Goal: Task Accomplishment & Management: Manage account settings

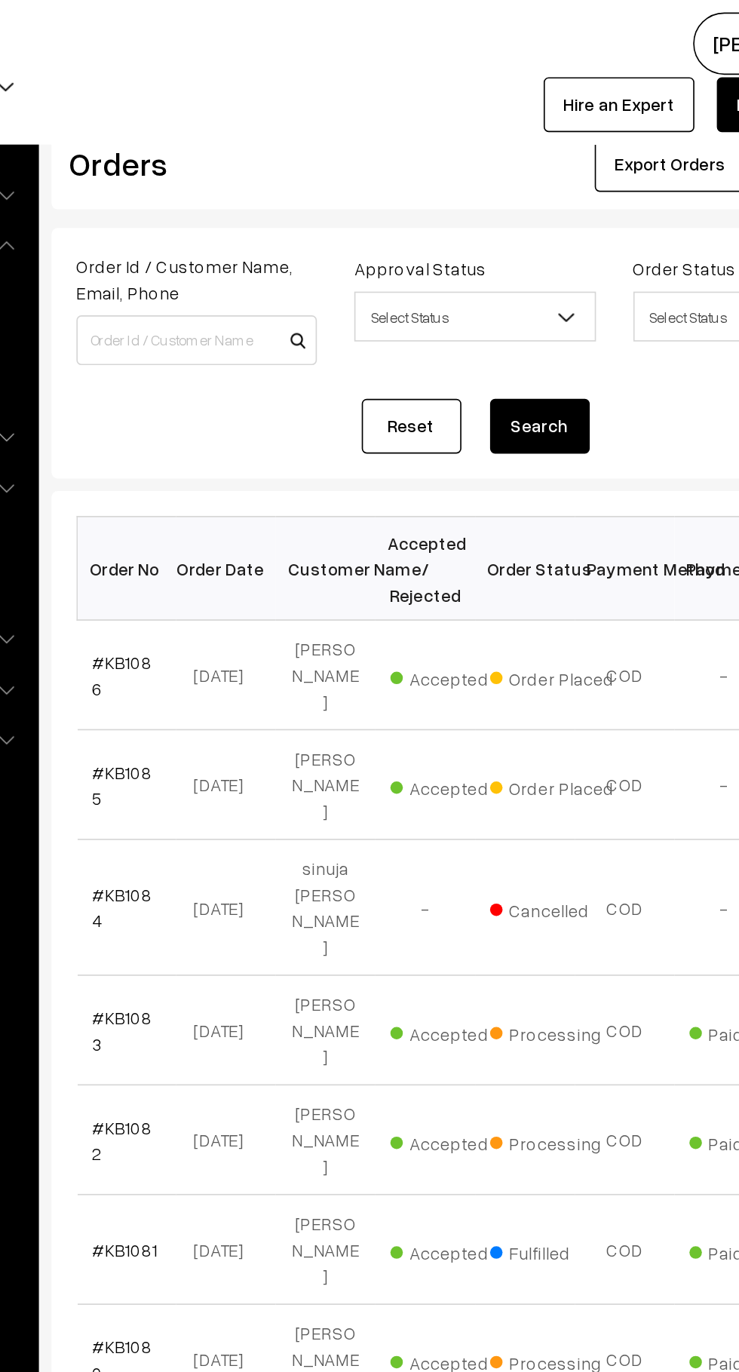
click at [272, 412] on link "#KB1086" at bounding box center [254, 409] width 36 height 29
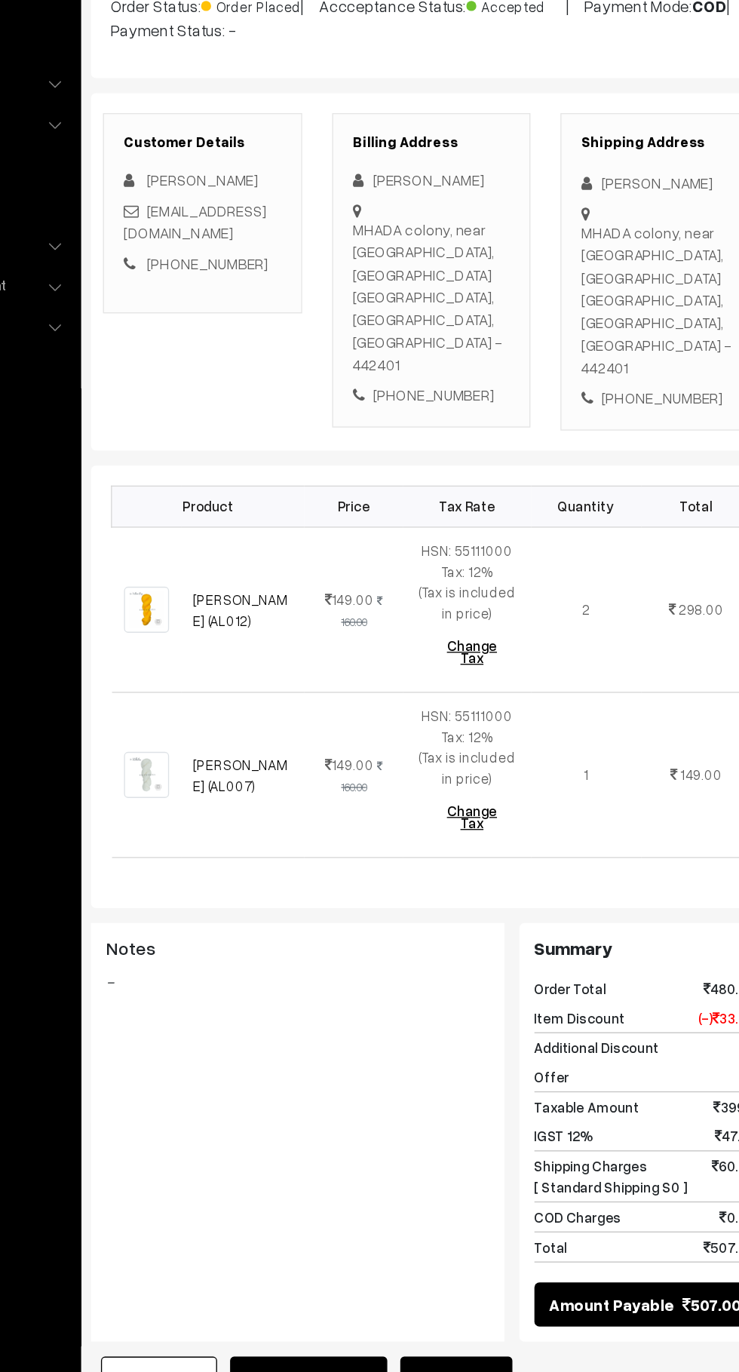
scroll to position [8, 0]
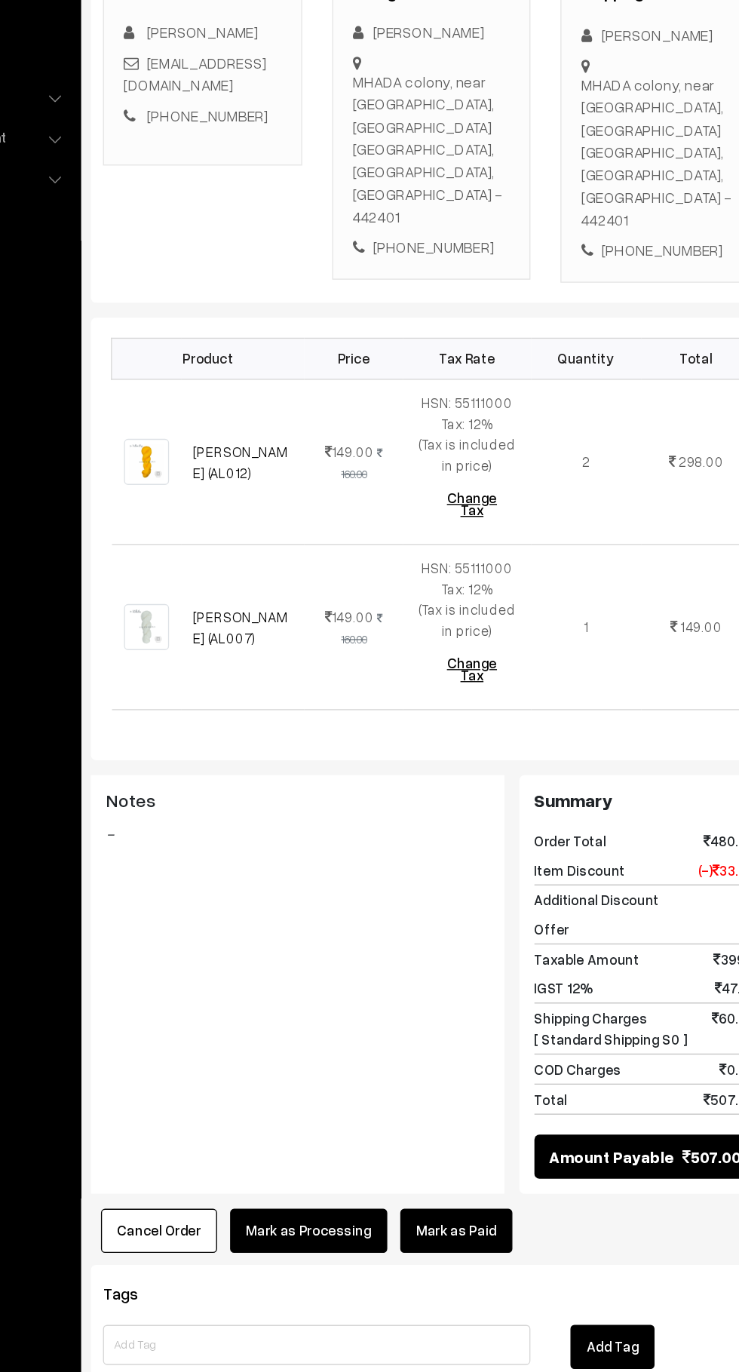
click at [250, 1224] on button "Cancel Order" at bounding box center [263, 1240] width 88 height 33
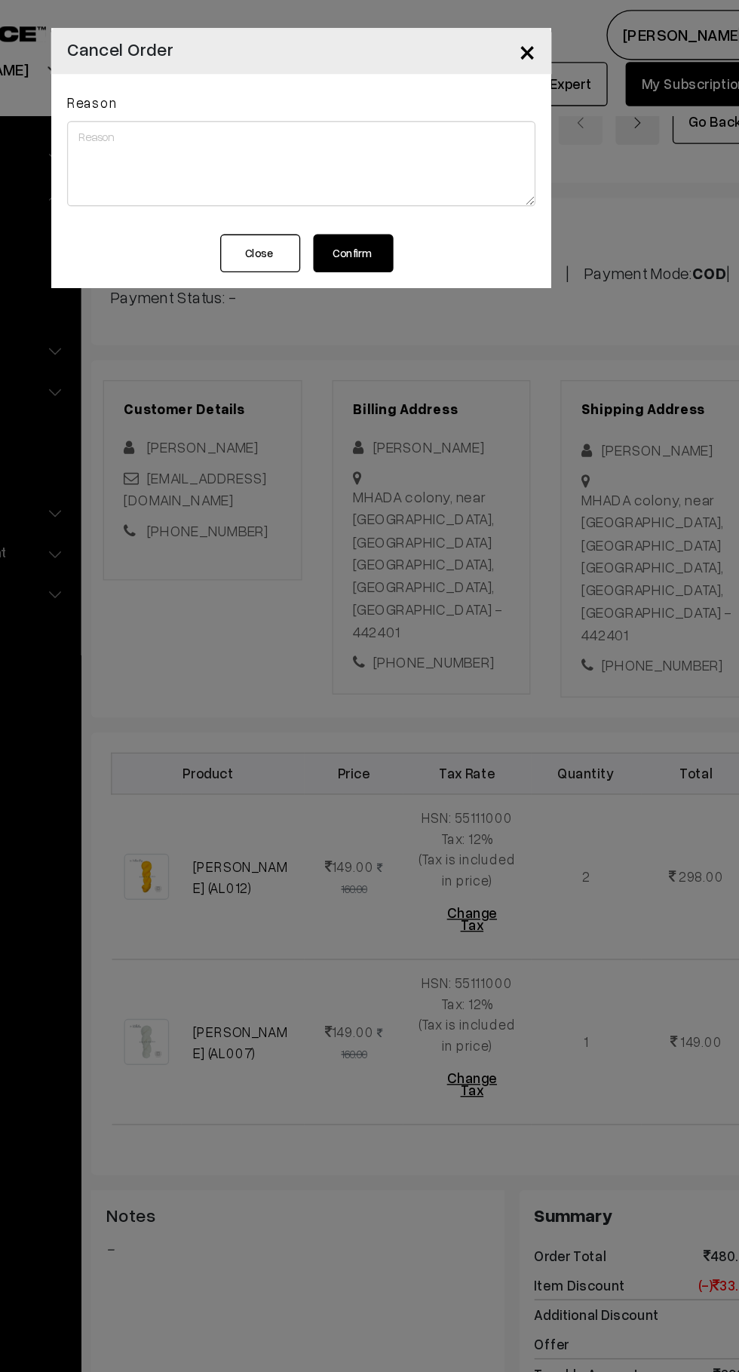
click at [434, 192] on button "Confirm" at bounding box center [409, 191] width 60 height 29
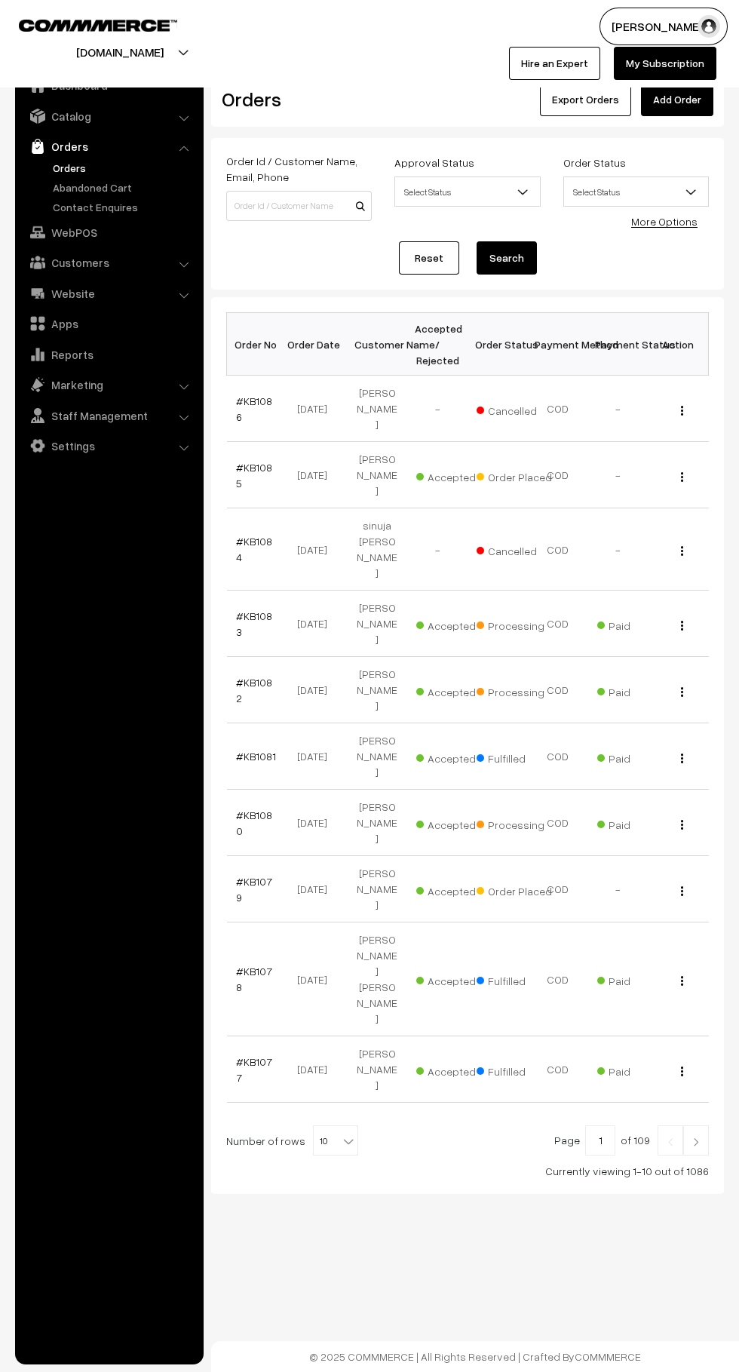
click at [139, 182] on link "Abandoned Cart" at bounding box center [123, 188] width 149 height 16
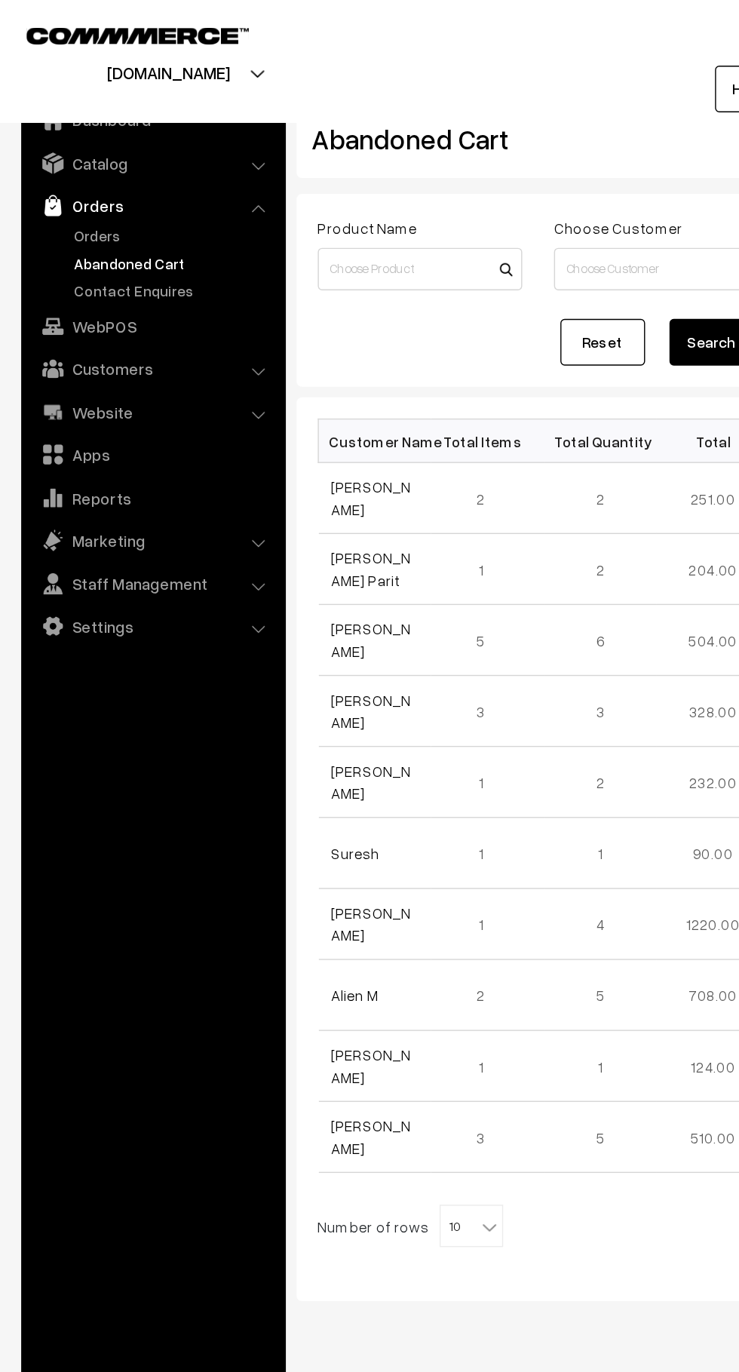
click at [77, 153] on link "Orders" at bounding box center [109, 146] width 180 height 27
click at [82, 162] on link "Orders" at bounding box center [123, 168] width 149 height 16
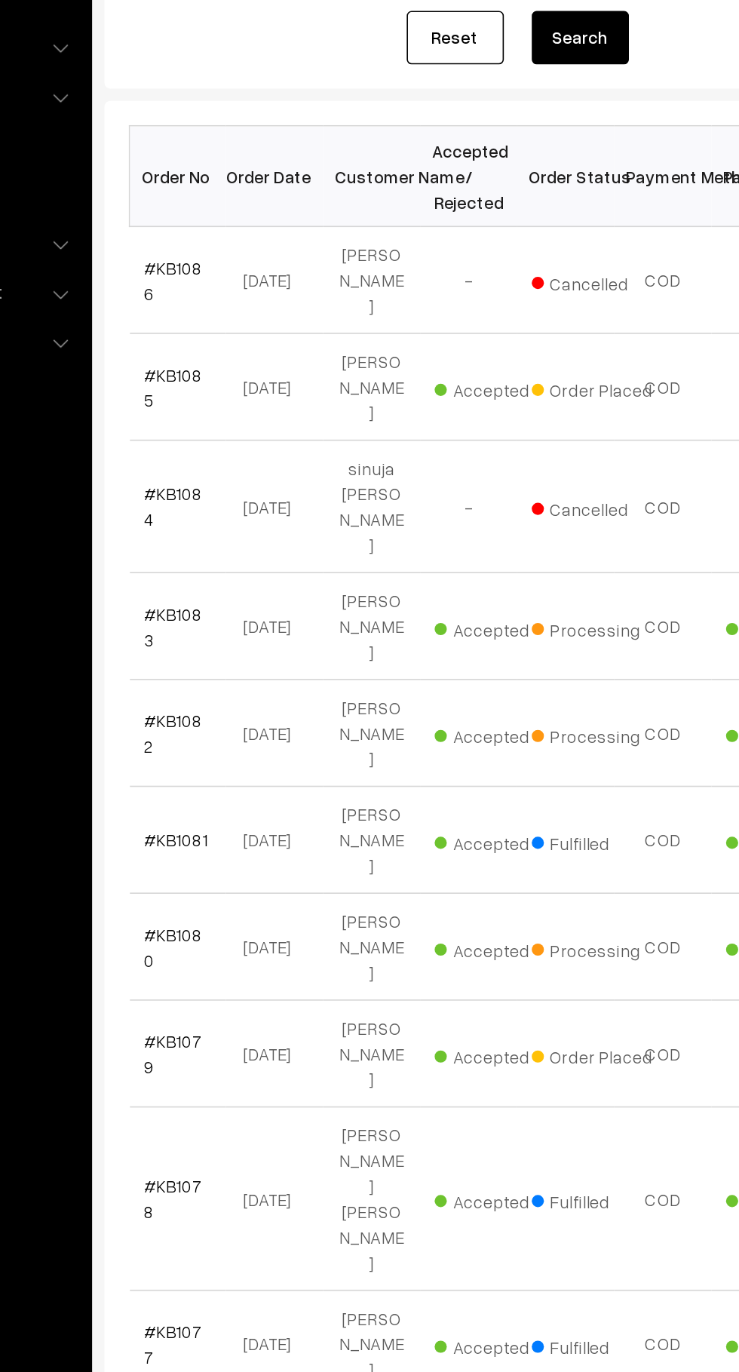
click at [267, 469] on link "#KB1085" at bounding box center [254, 475] width 36 height 29
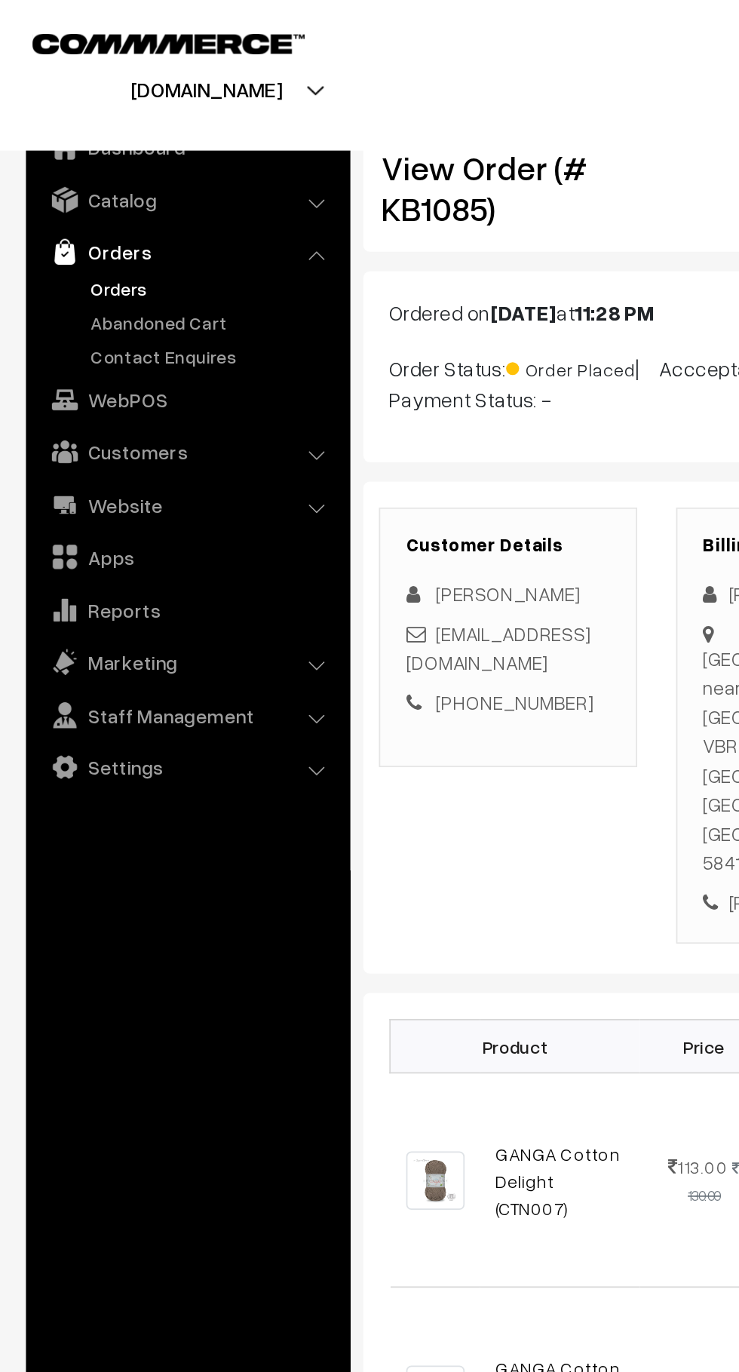
click at [124, 192] on link "Abandoned Cart" at bounding box center [123, 188] width 149 height 16
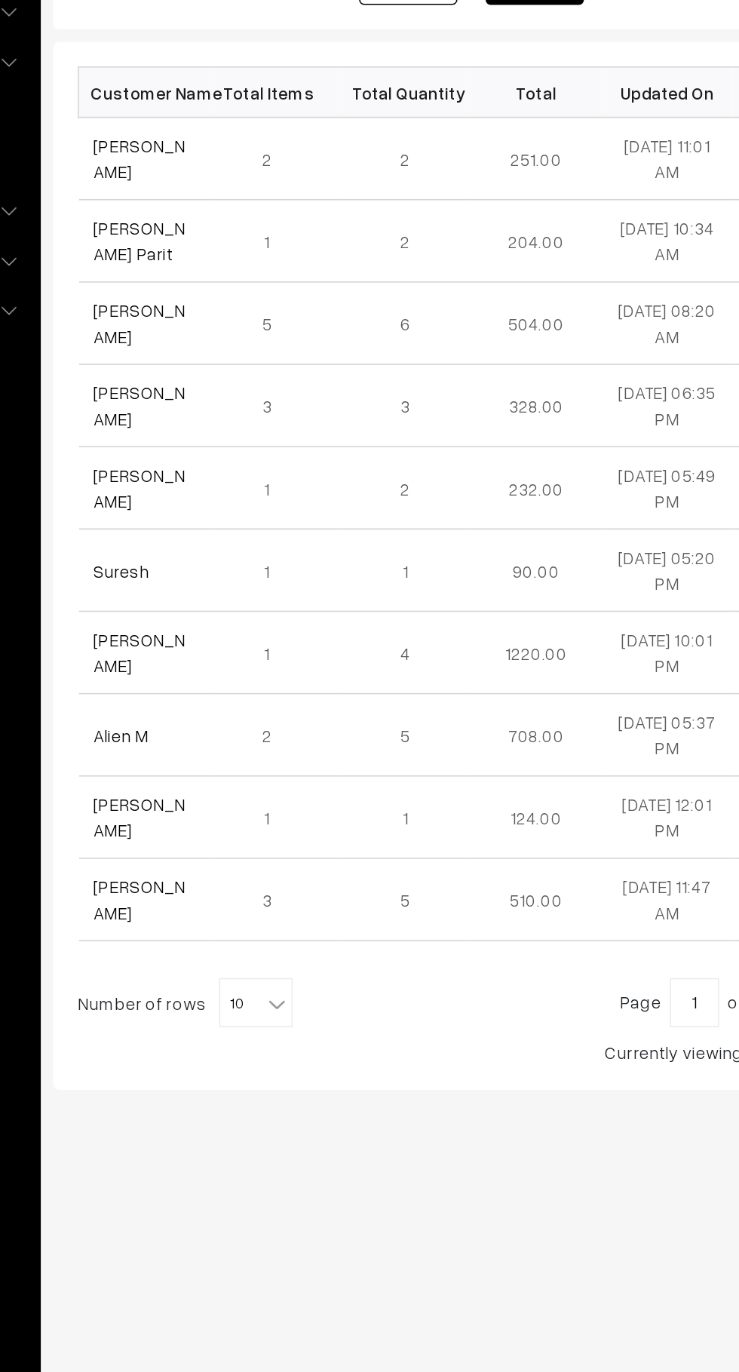
click at [266, 361] on link "[PERSON_NAME]" at bounding box center [264, 354] width 57 height 29
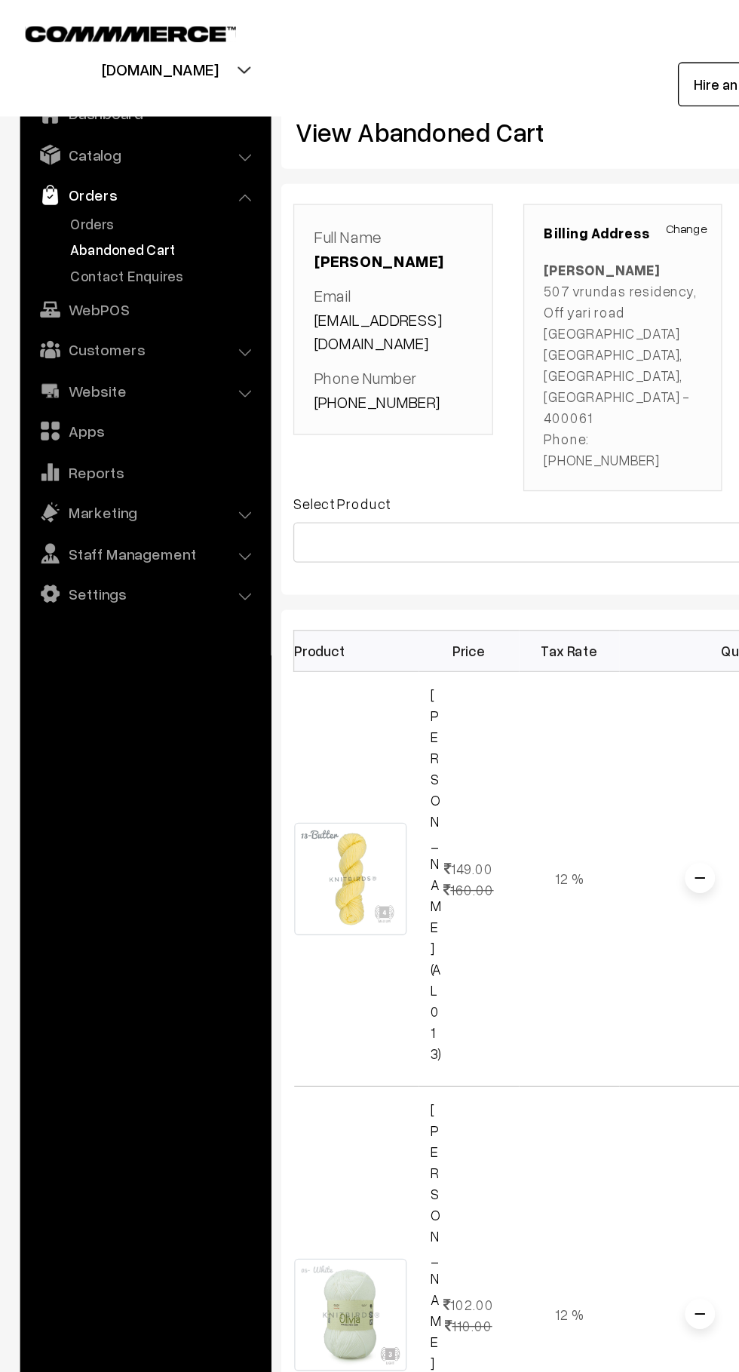
click at [128, 268] on link "Customers" at bounding box center [109, 262] width 180 height 27
click at [102, 233] on link "Customers" at bounding box center [123, 229] width 149 height 16
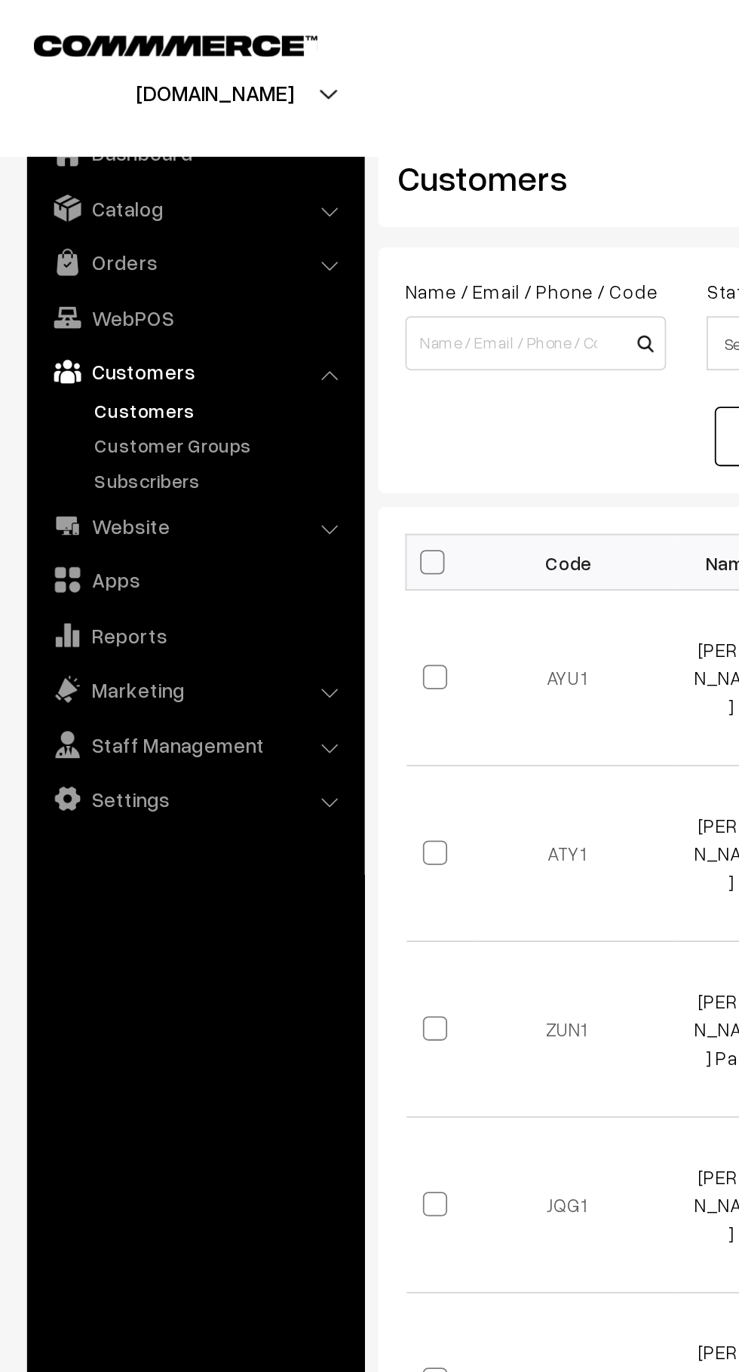
click at [149, 149] on link "Orders" at bounding box center [109, 146] width 180 height 27
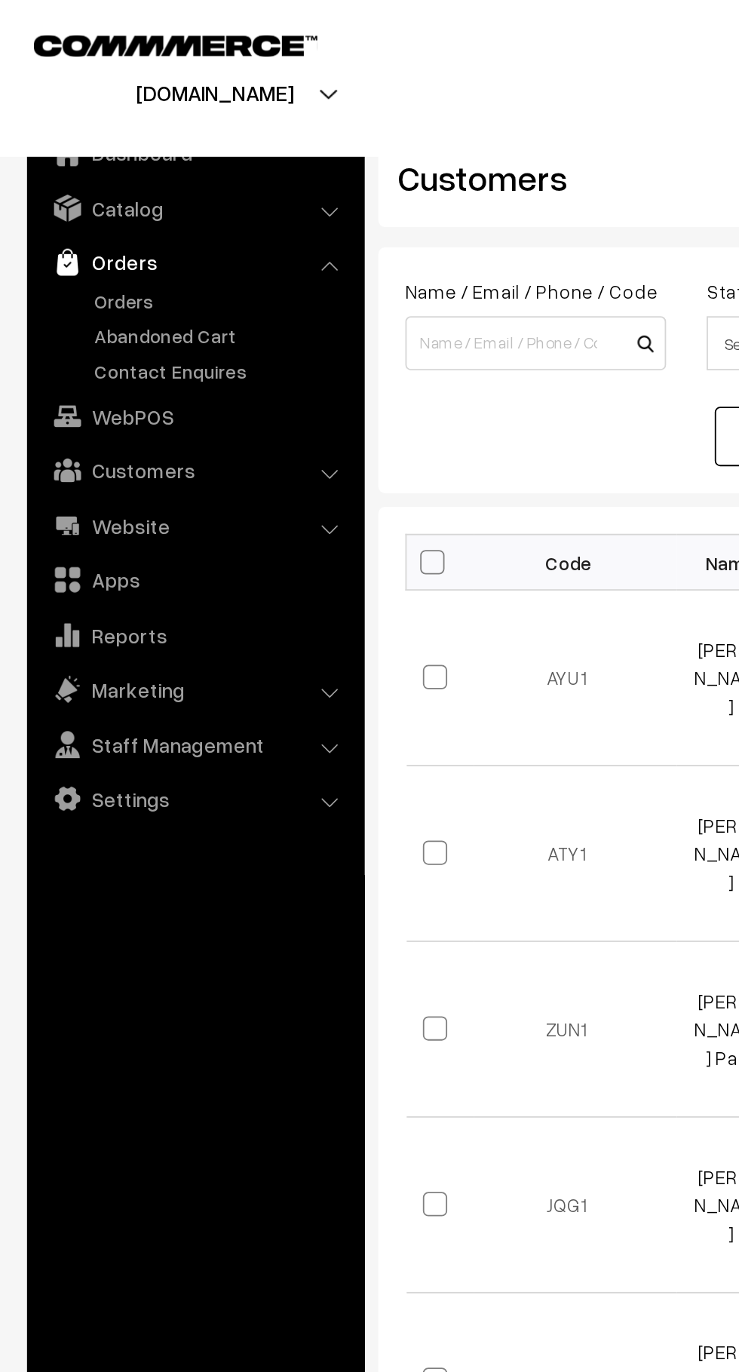
click at [136, 191] on link "Abandoned Cart" at bounding box center [123, 188] width 149 height 16
